Goal: Information Seeking & Learning: Learn about a topic

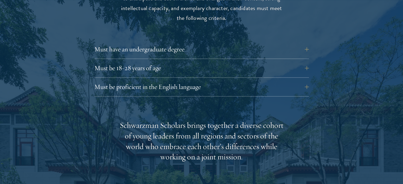
scroll to position [746, 0]
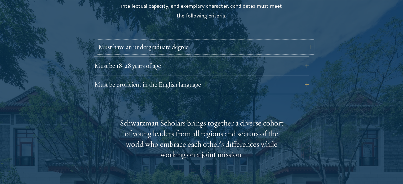
click at [274, 40] on button "Must have an undergraduate degree" at bounding box center [205, 46] width 214 height 13
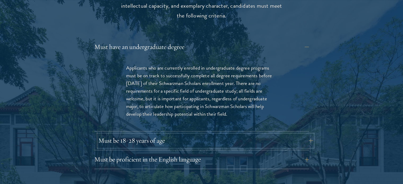
click at [307, 134] on button "Must be 18-28 years of age" at bounding box center [205, 140] width 214 height 13
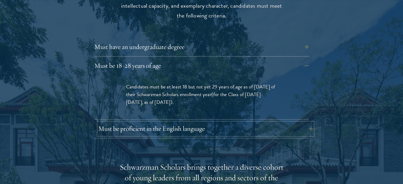
click at [307, 122] on button "Must be proficient in the English language" at bounding box center [205, 128] width 214 height 13
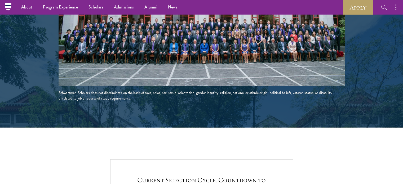
scroll to position [1037, 0]
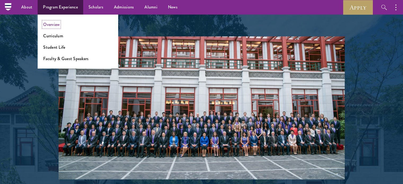
click at [58, 26] on link "Overview" at bounding box center [51, 24] width 16 height 6
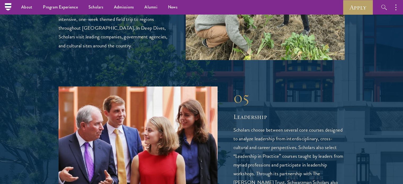
scroll to position [1298, 0]
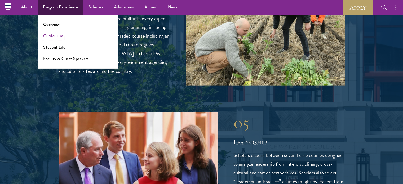
click at [56, 36] on link "Curriculum" at bounding box center [53, 36] width 20 height 6
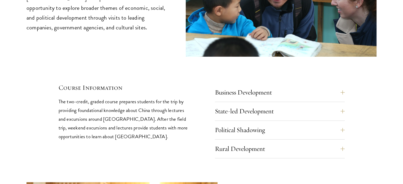
scroll to position [2242, 0]
